Goal: Information Seeking & Learning: Learn about a topic

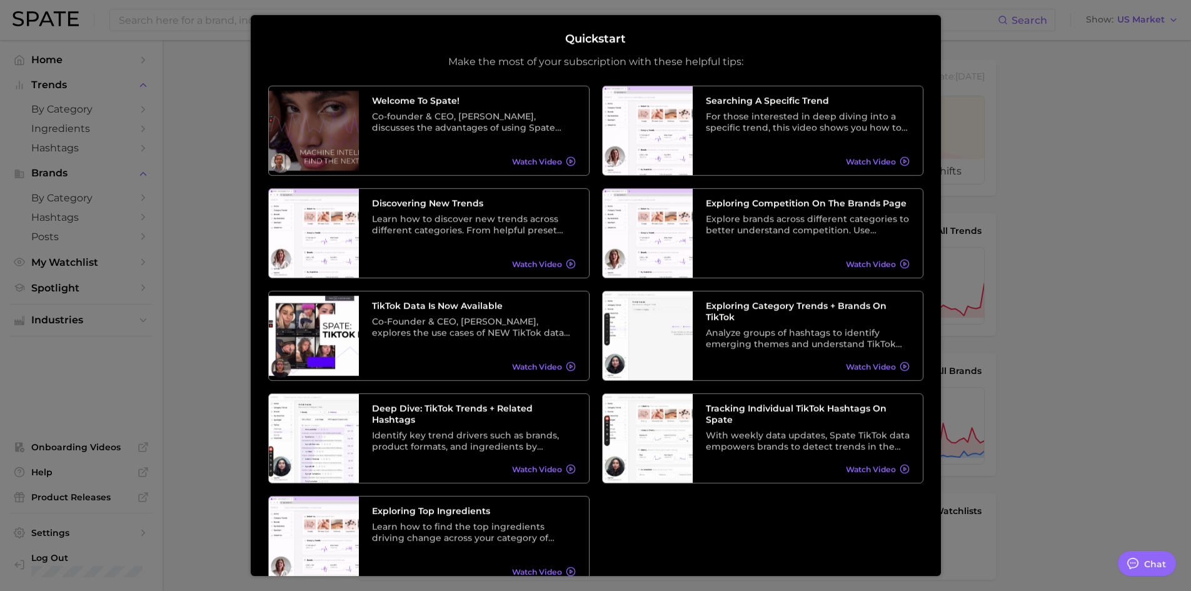
click at [1049, 144] on div at bounding box center [595, 508] width 1191 height 1016
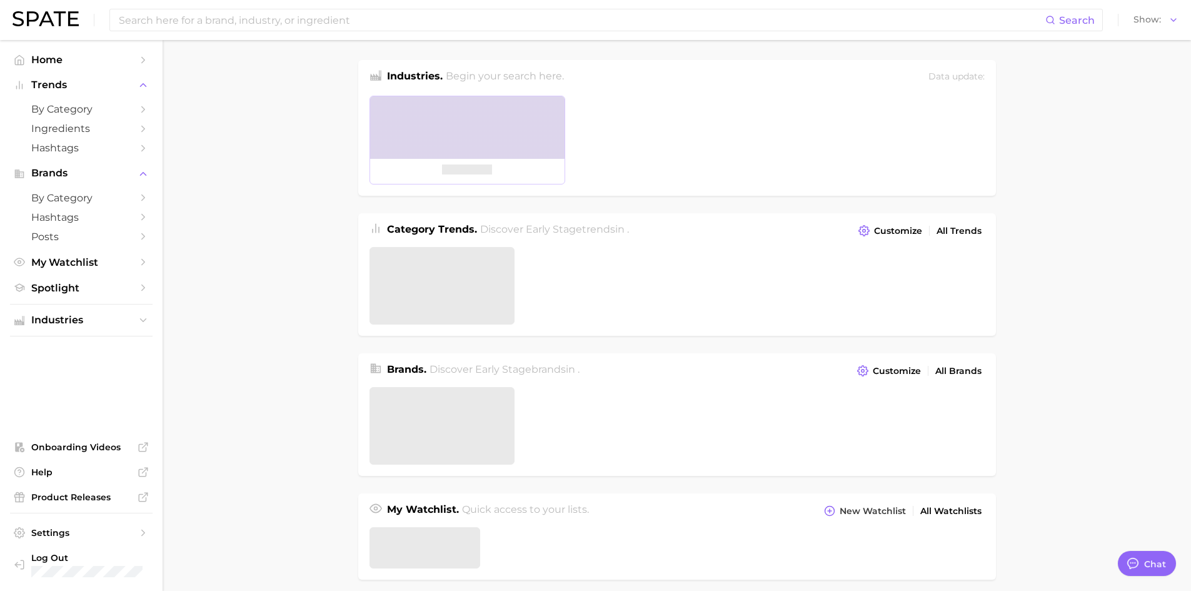
type textarea "x"
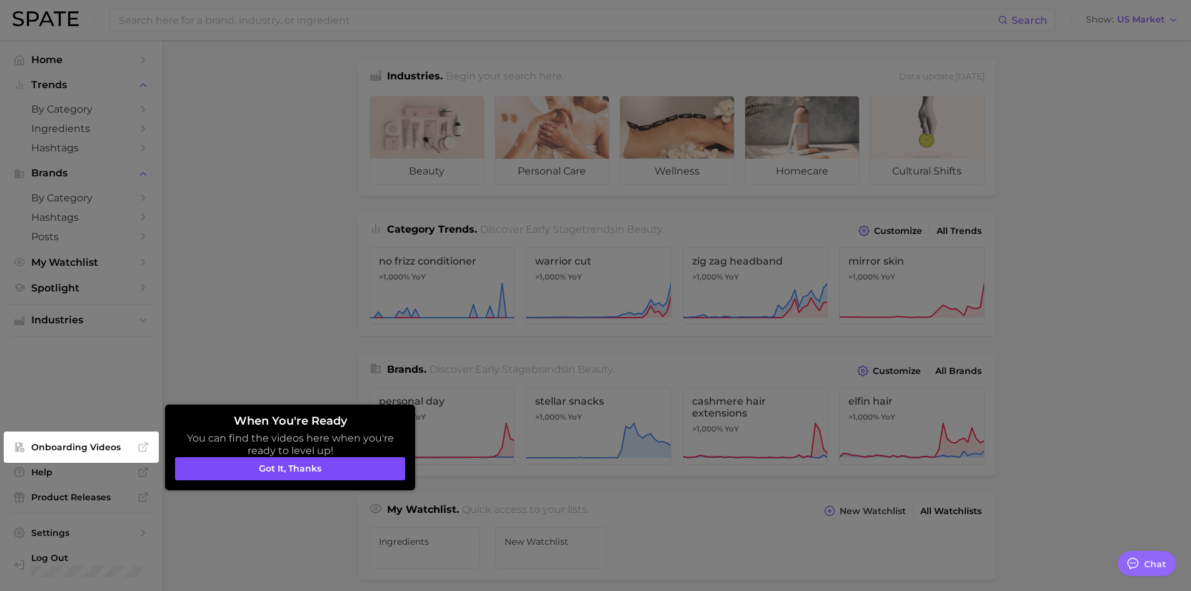
click at [290, 473] on button "Got it, thanks" at bounding box center [290, 469] width 230 height 24
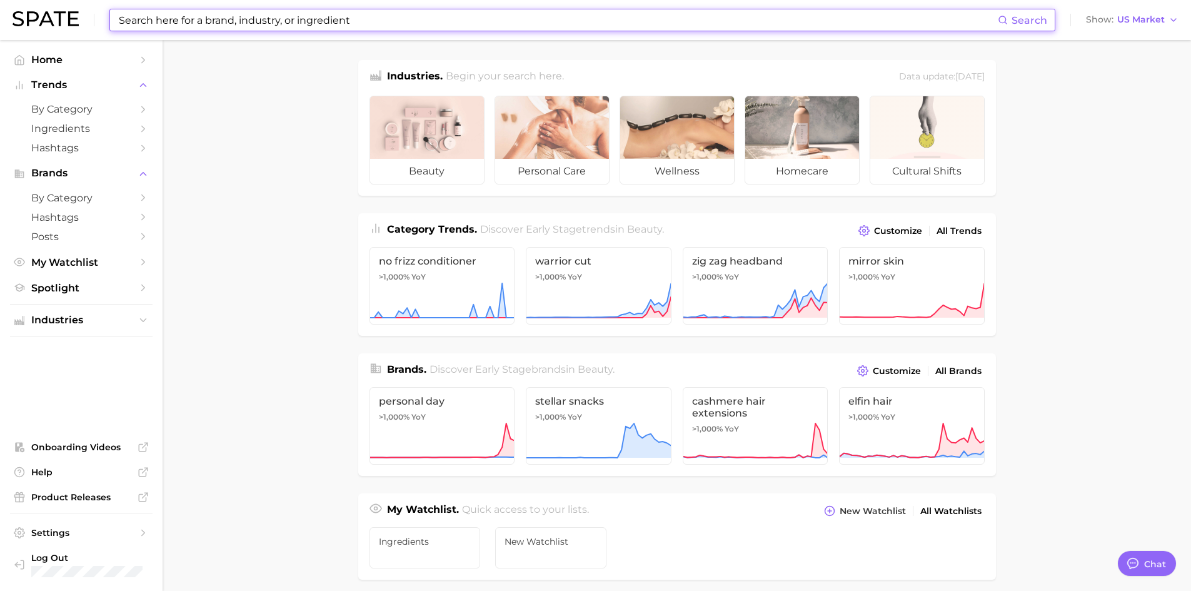
click at [145, 22] on input at bounding box center [558, 19] width 880 height 21
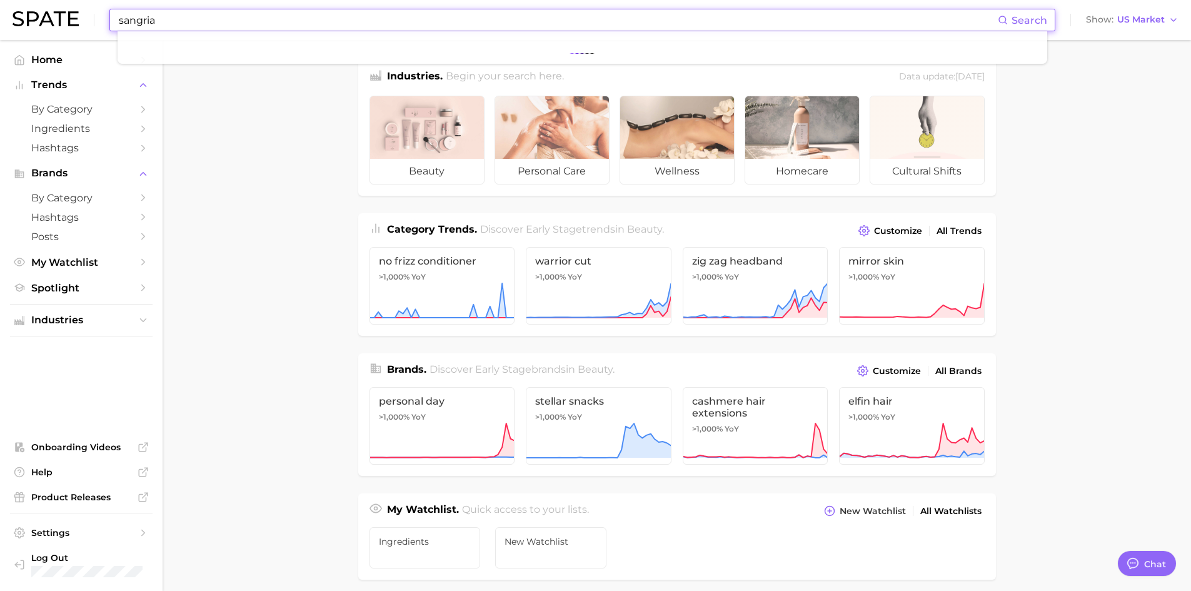
type input "sangria"
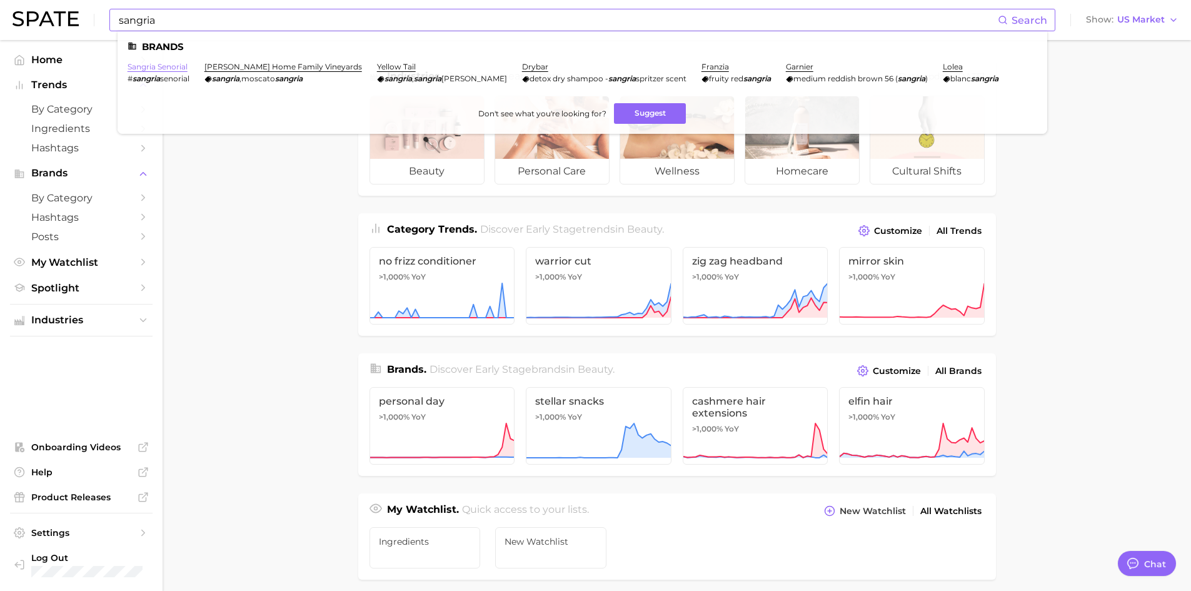
click at [166, 69] on link "sangria senorial" at bounding box center [158, 66] width 60 height 9
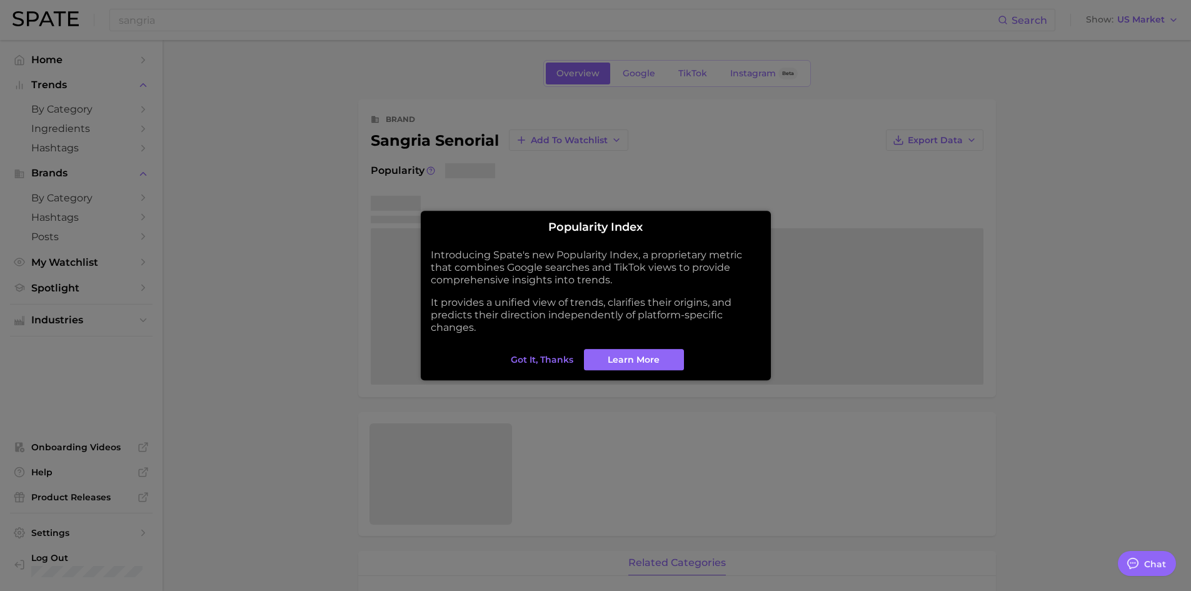
type textarea "x"
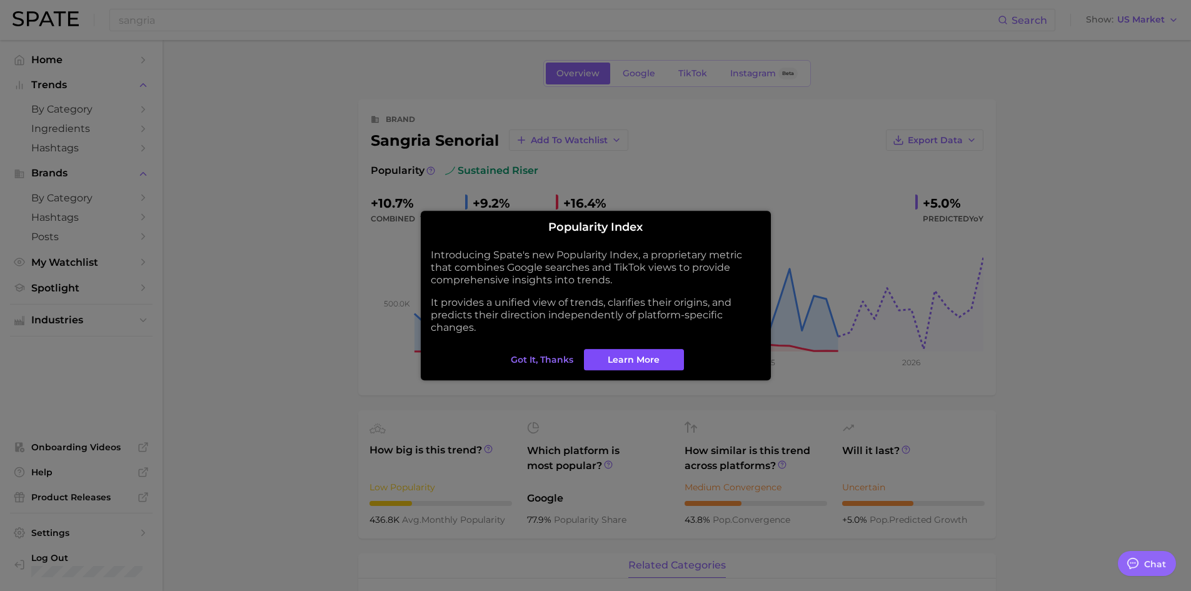
click at [632, 361] on span "Learn More" at bounding box center [634, 360] width 52 height 11
click at [535, 361] on span "Got it, thanks" at bounding box center [542, 360] width 63 height 11
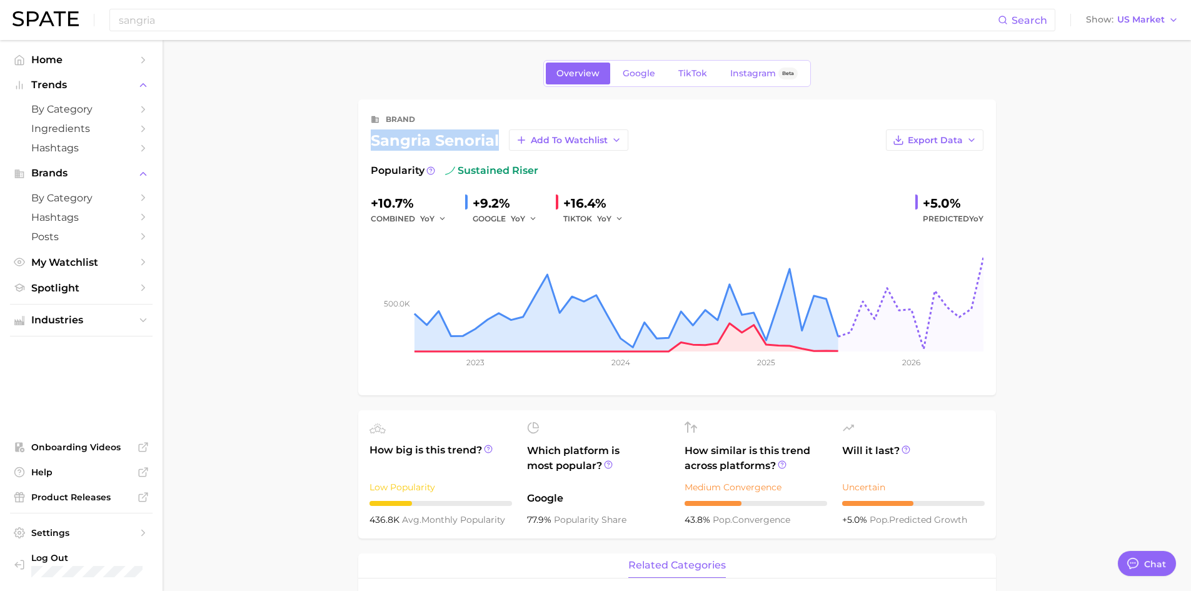
drag, startPoint x: 371, startPoint y: 136, endPoint x: 505, endPoint y: 129, distance: 134.0
click at [505, 129] on div "sangria senorial Add to Watchlist" at bounding box center [500, 139] width 258 height 21
copy div "sangria senorial"
click at [211, 15] on input "sangria" at bounding box center [558, 19] width 880 height 21
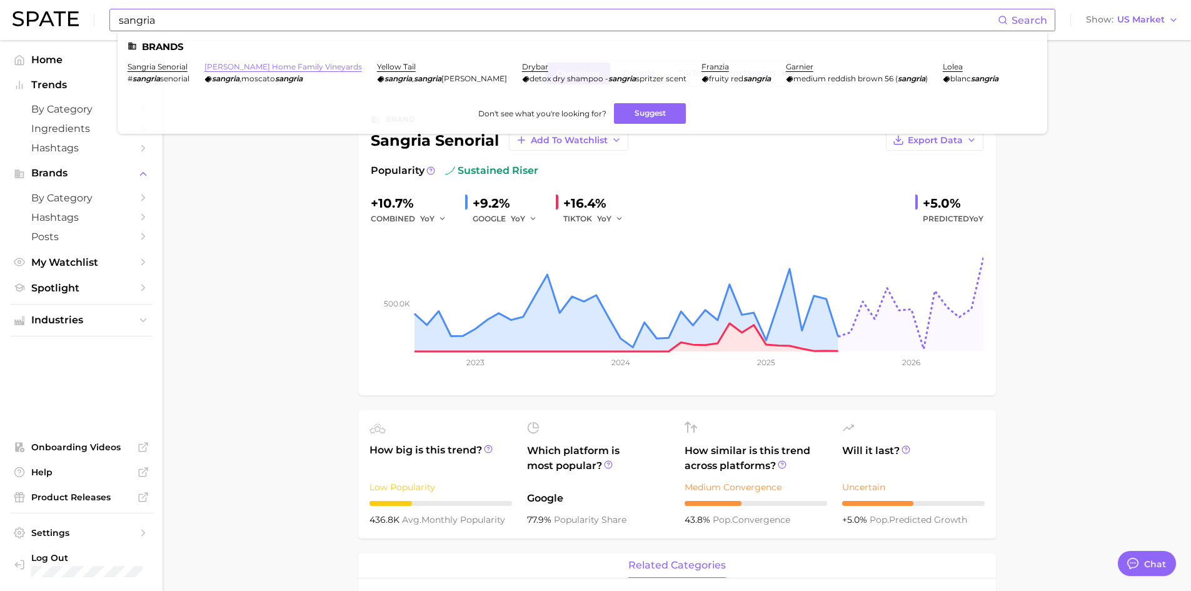
click at [283, 68] on link "sutter home family vineyards" at bounding box center [283, 66] width 158 height 9
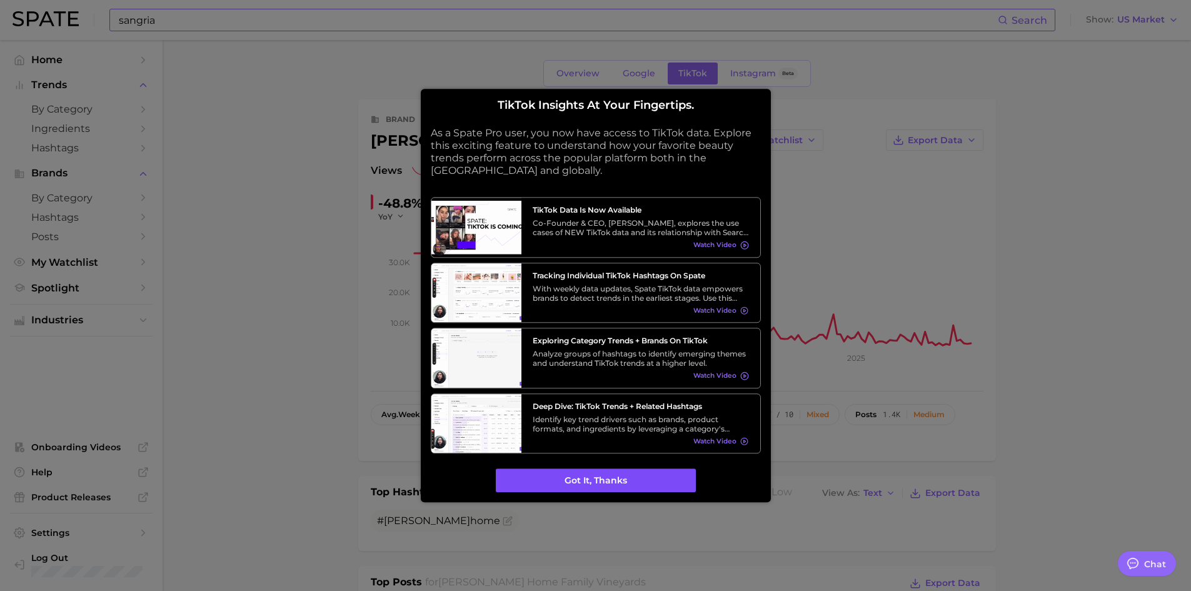
click at [588, 479] on button "Got it, thanks" at bounding box center [596, 481] width 200 height 24
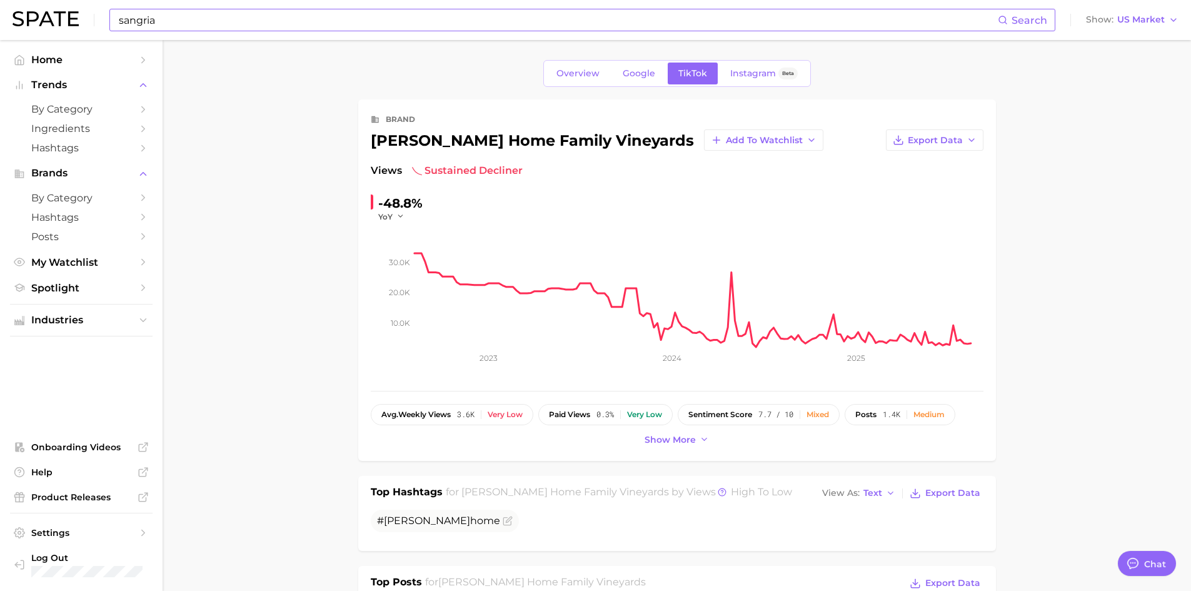
click at [236, 21] on input "sangria" at bounding box center [558, 19] width 880 height 21
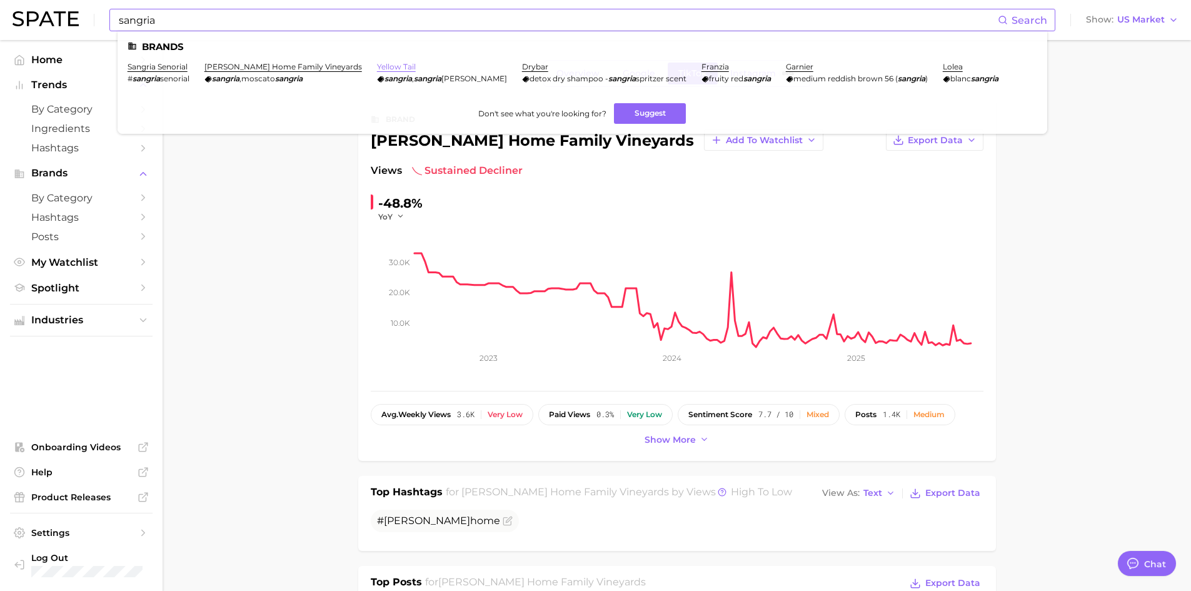
click at [377, 66] on link "yellow tail" at bounding box center [396, 66] width 39 height 9
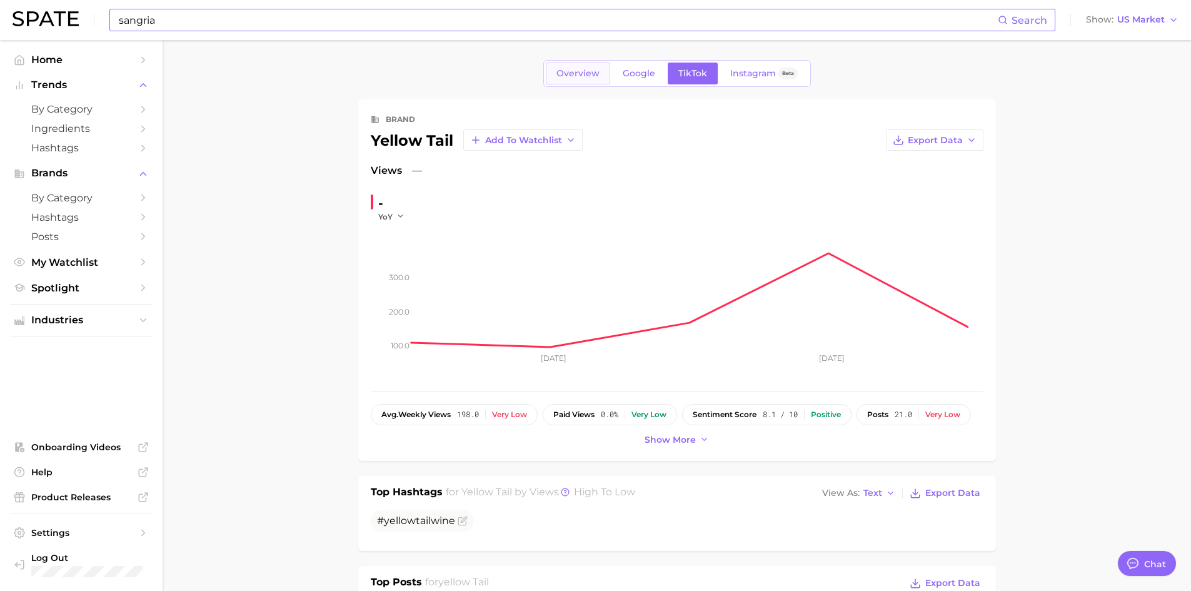
click at [557, 66] on link "Overview" at bounding box center [578, 74] width 64 height 22
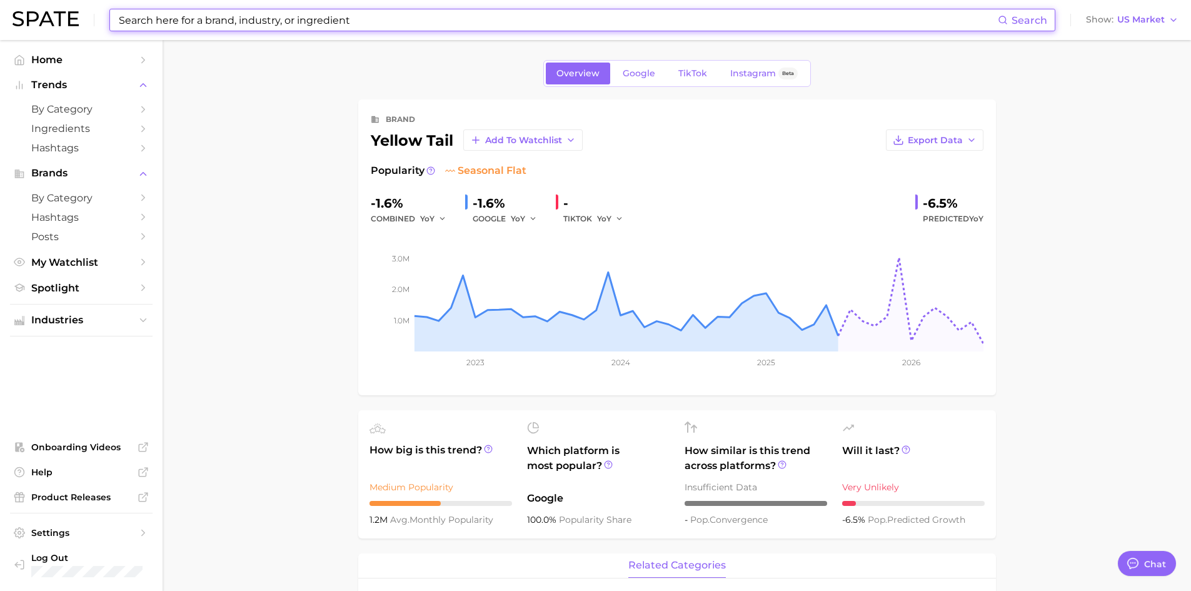
click at [218, 21] on input at bounding box center [558, 19] width 880 height 21
click at [362, 20] on input at bounding box center [558, 19] width 880 height 21
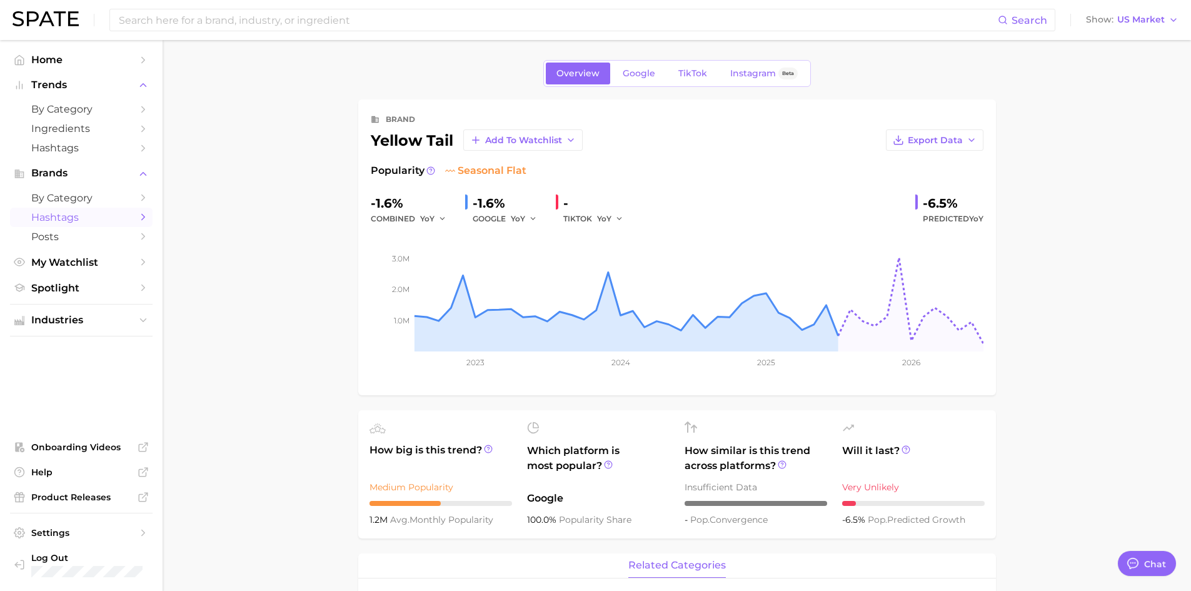
click at [50, 214] on span "Hashtags" at bounding box center [81, 217] width 100 height 12
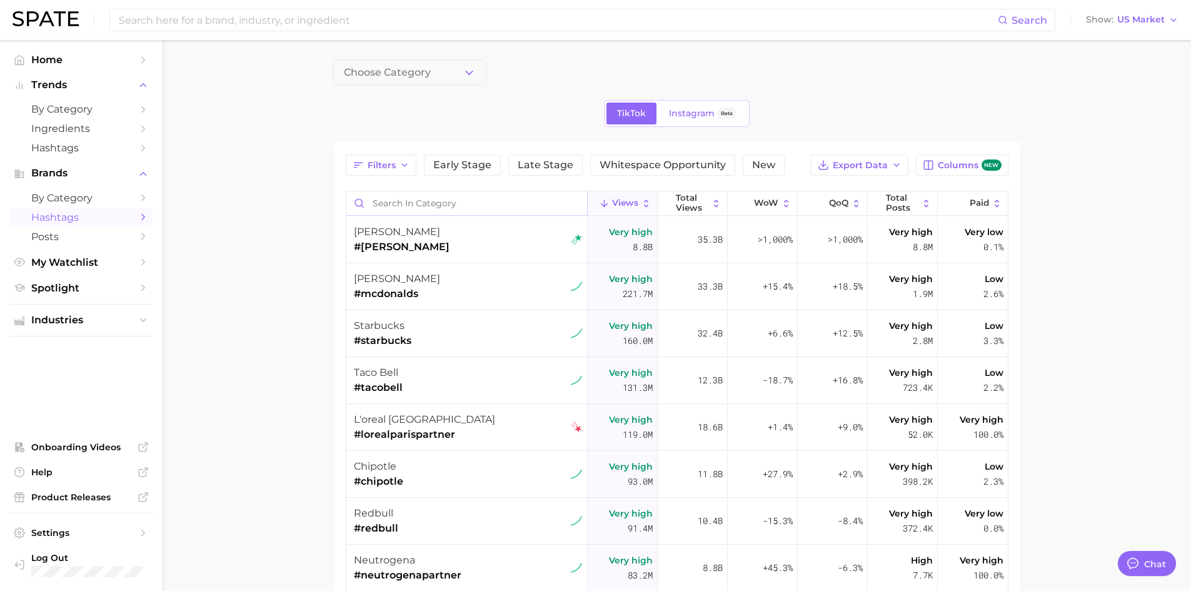
click at [387, 199] on input "Search in category" at bounding box center [466, 203] width 241 height 24
type input "#sangria"
